Goal: Information Seeking & Learning: Understand process/instructions

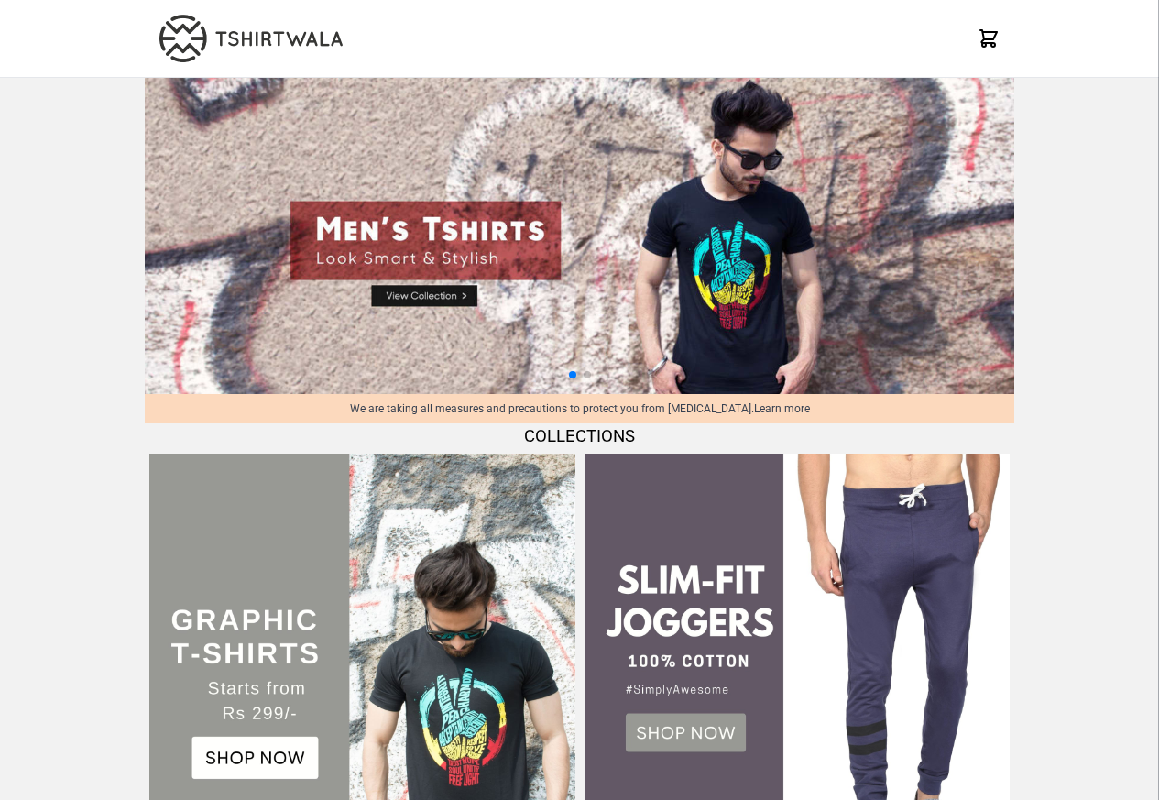
scroll to position [1769, 0]
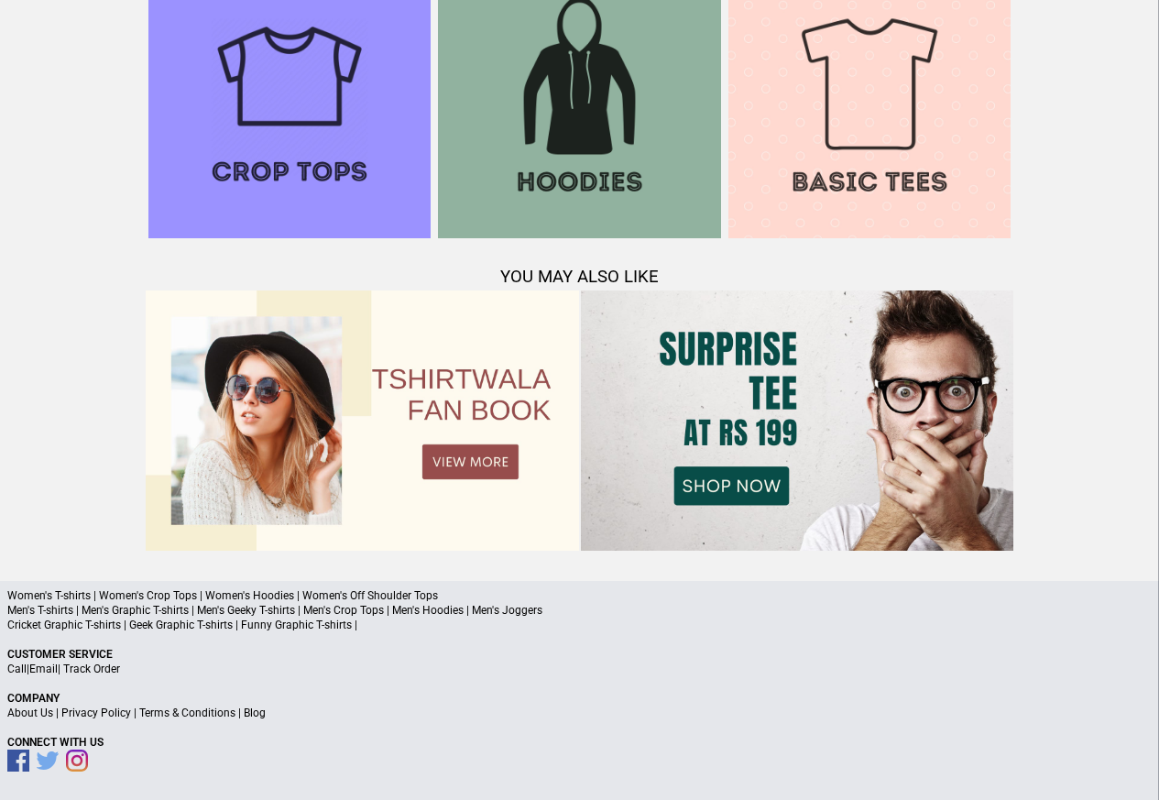
click at [115, 719] on p "About Us | Privacy Policy | Terms & Conditions | Blog" at bounding box center [579, 713] width 1145 height 15
click at [99, 716] on link "Privacy Policy" at bounding box center [96, 713] width 70 height 13
